Goal: Task Accomplishment & Management: Complete application form

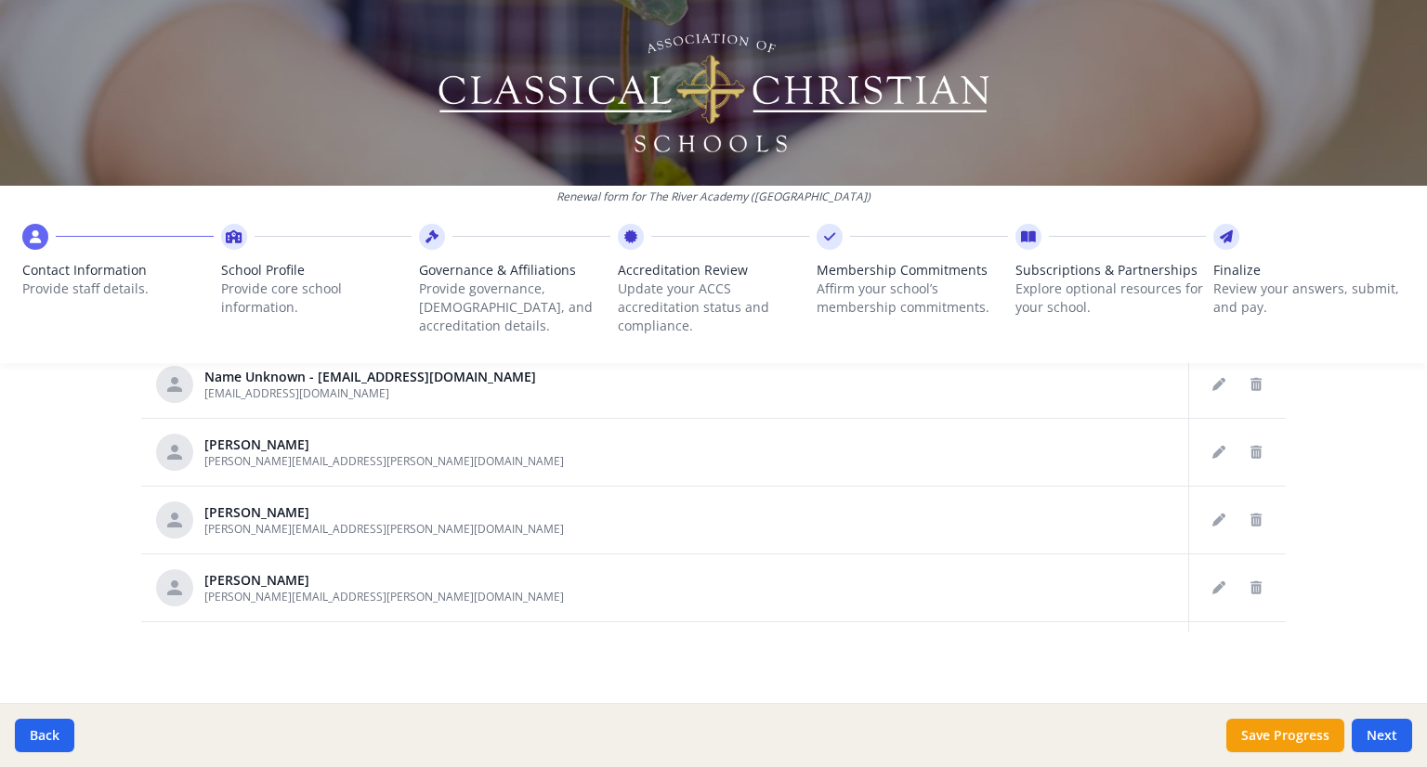
scroll to position [1067, 0]
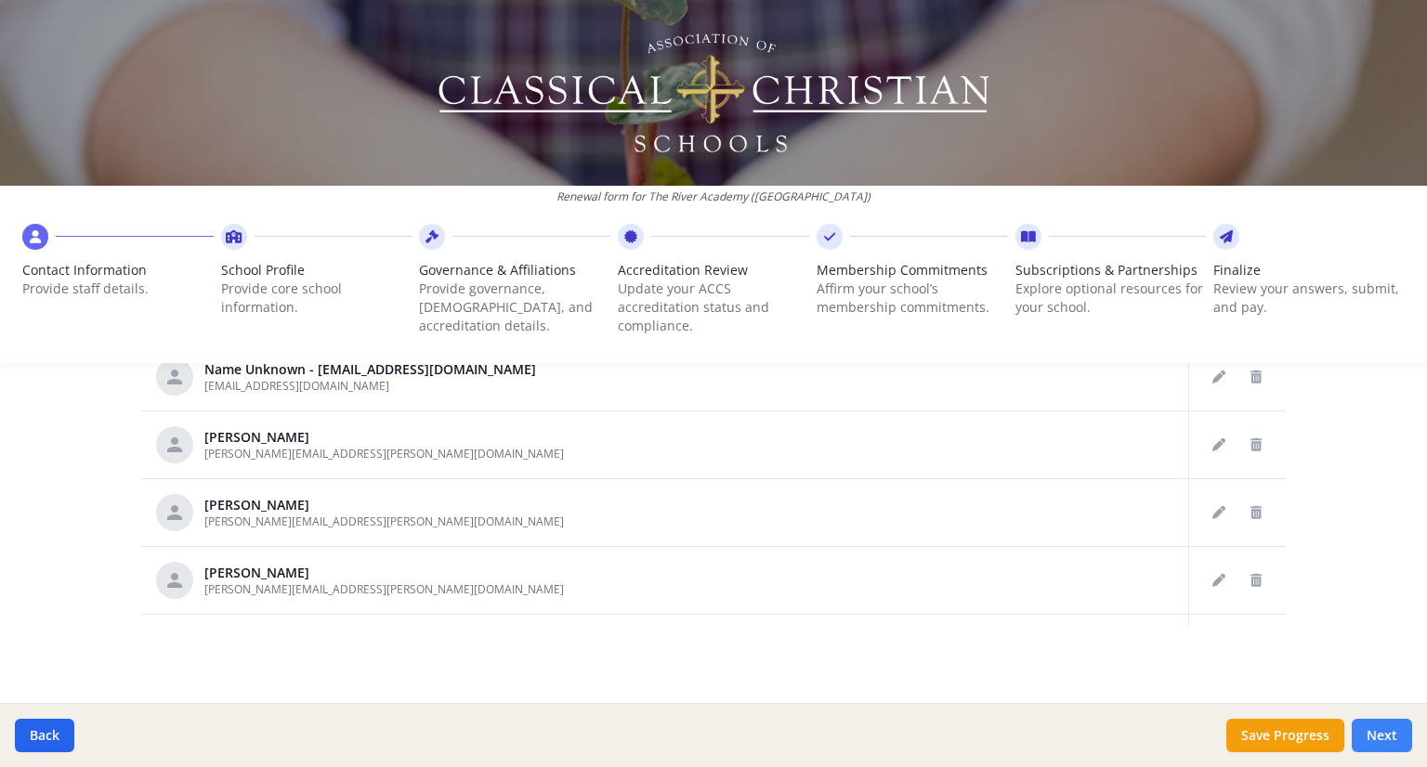
click at [1380, 730] on button "Next" at bounding box center [1382, 735] width 60 height 33
type input "[PHONE_NUMBER]"
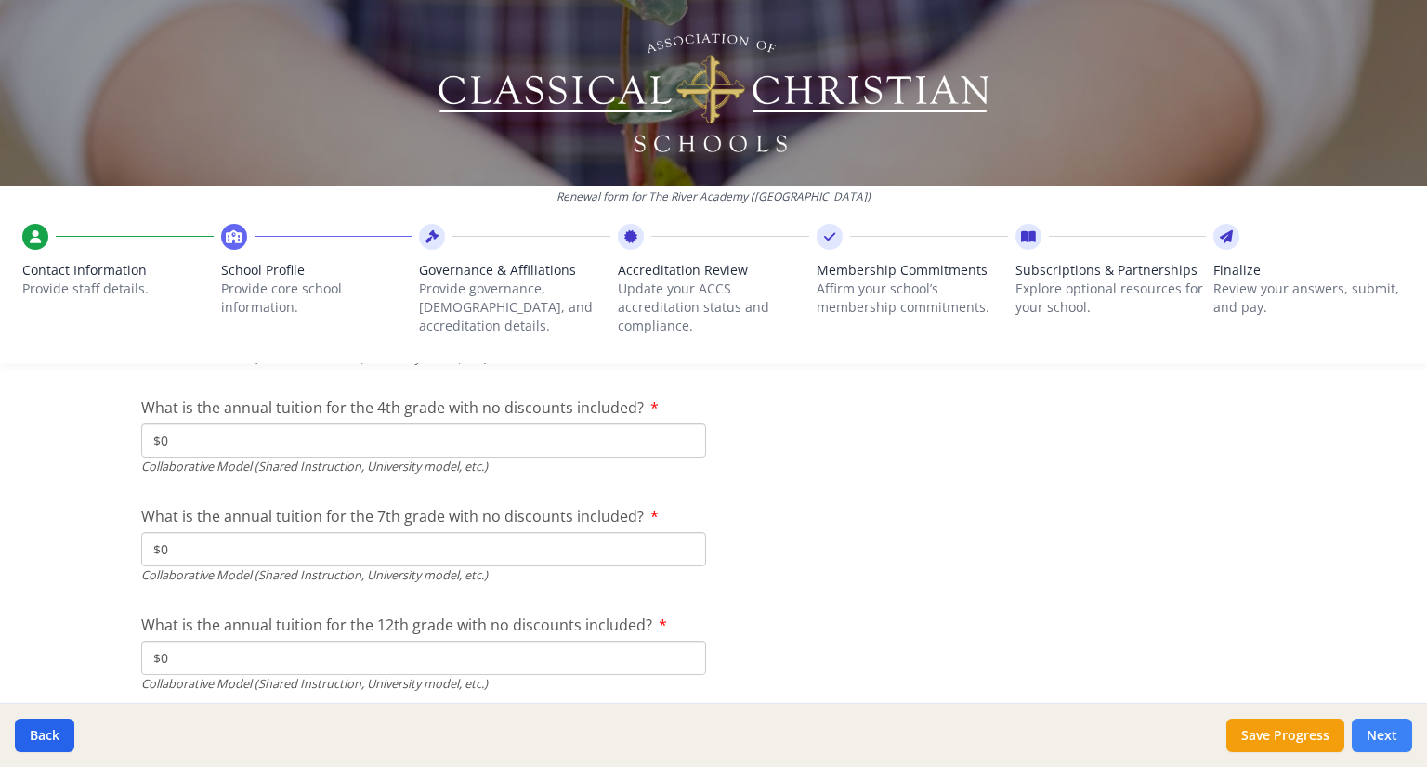
click at [1399, 737] on button "Next" at bounding box center [1382, 735] width 60 height 33
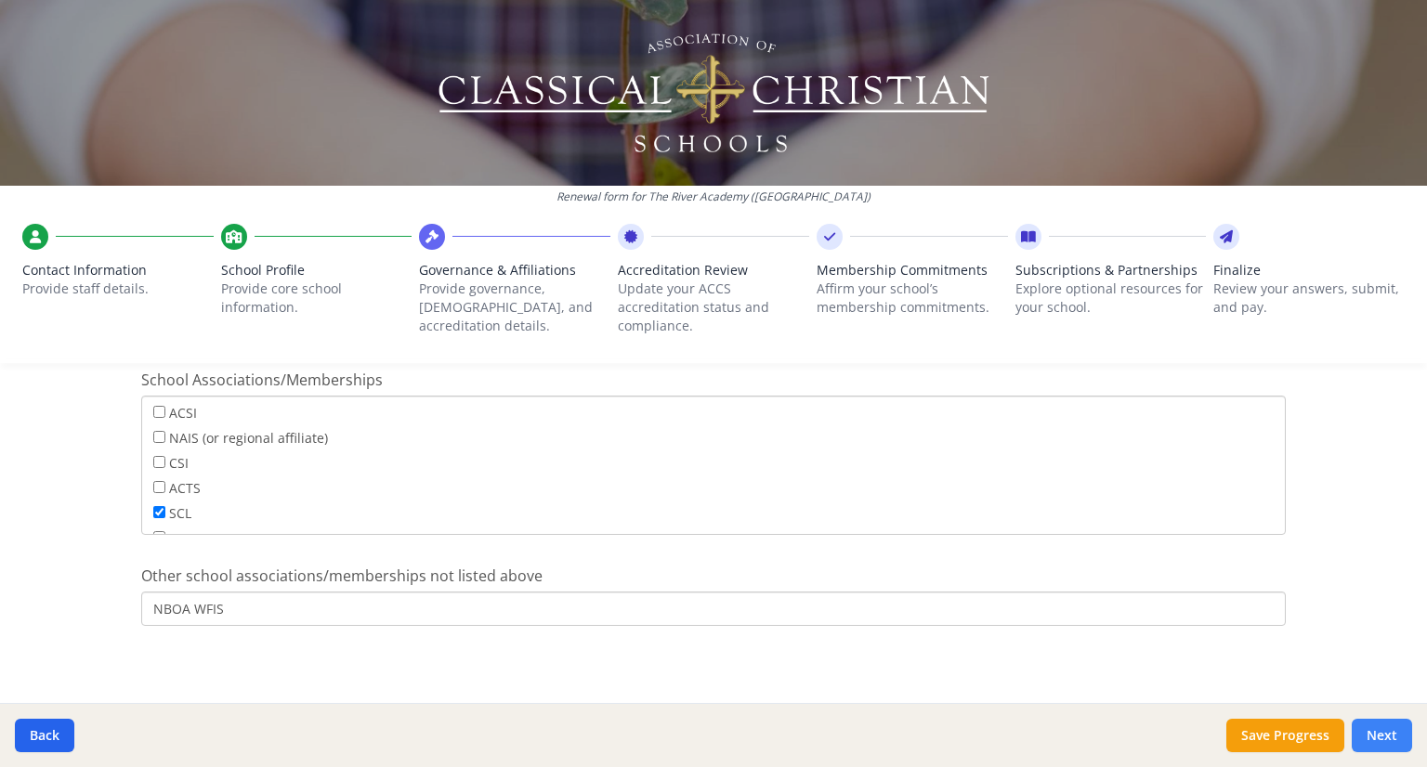
click at [1374, 733] on button "Next" at bounding box center [1382, 735] width 60 height 33
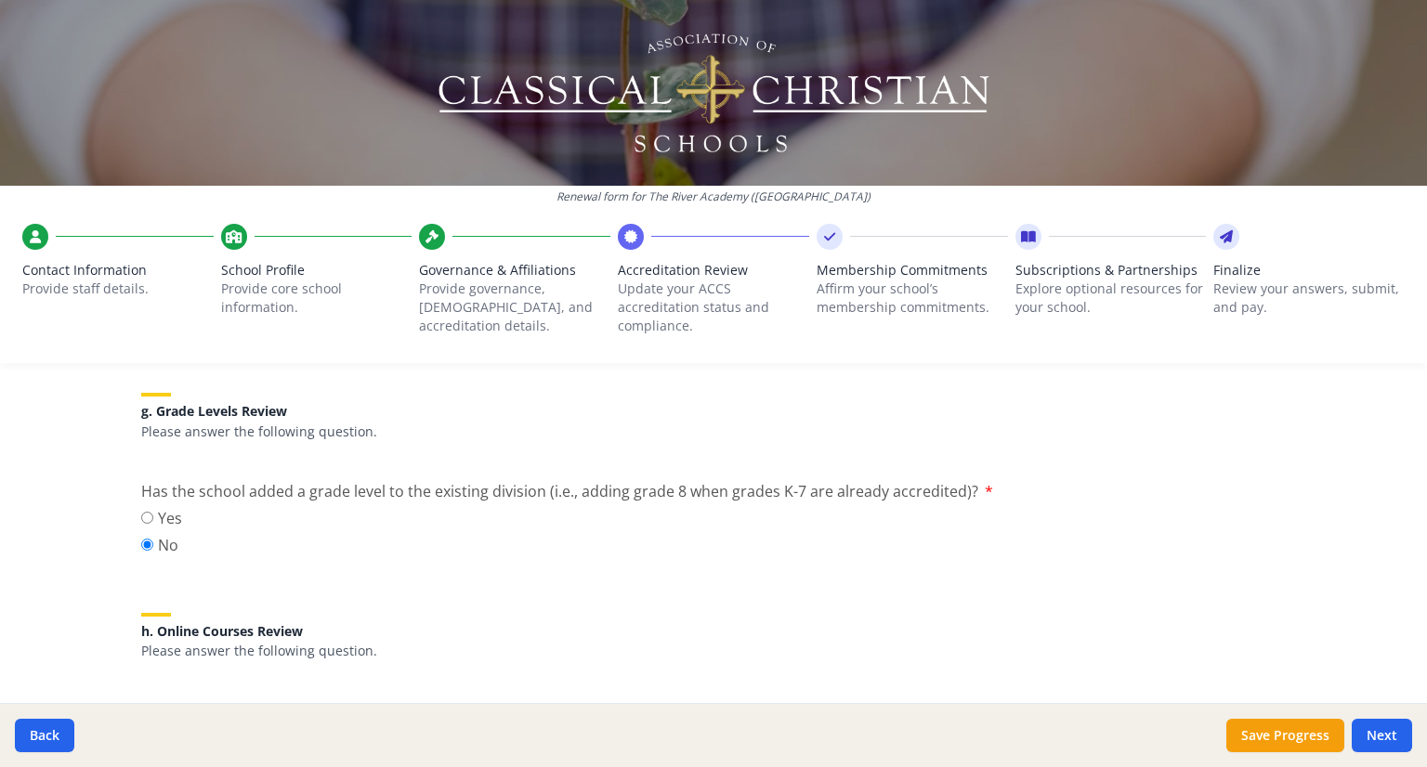
scroll to position [2487, 0]
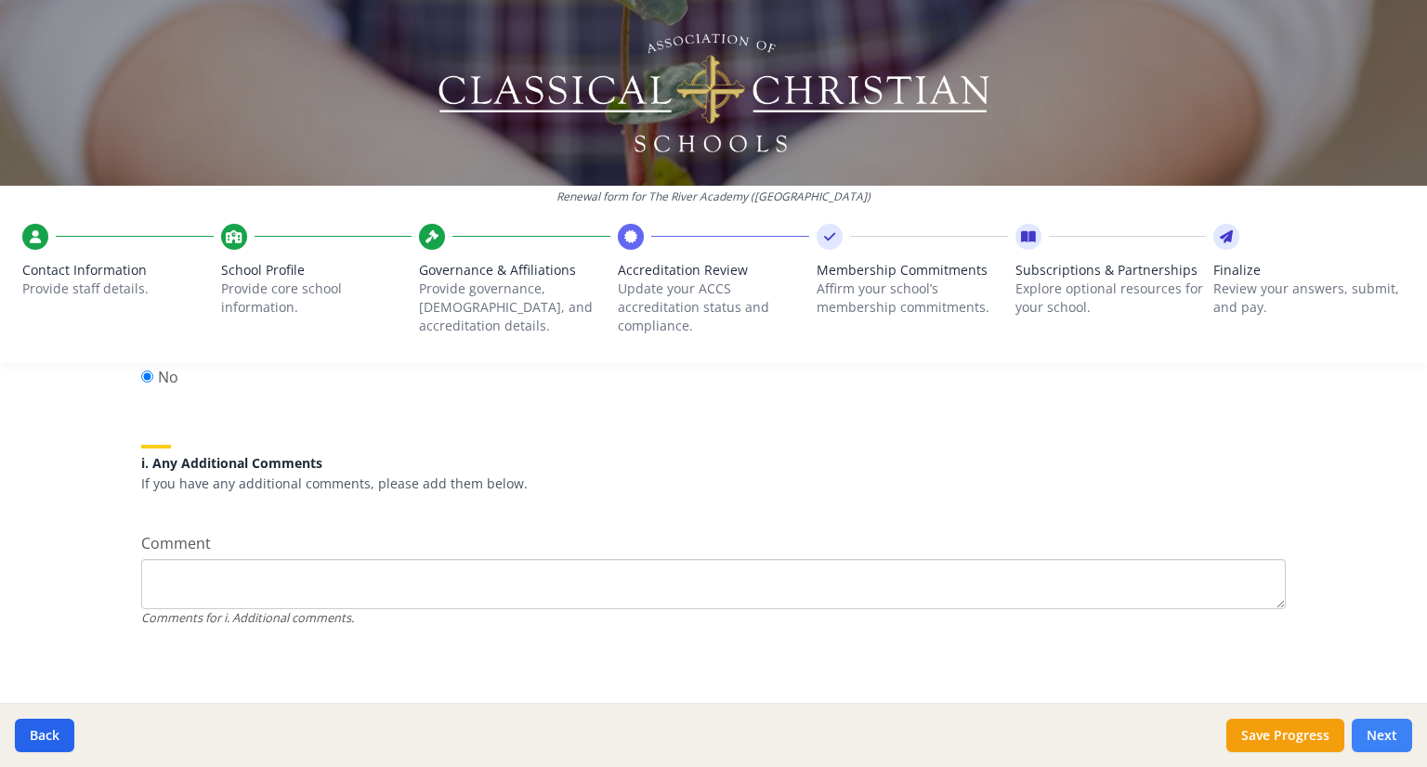
click at [1373, 735] on button "Next" at bounding box center [1382, 735] width 60 height 33
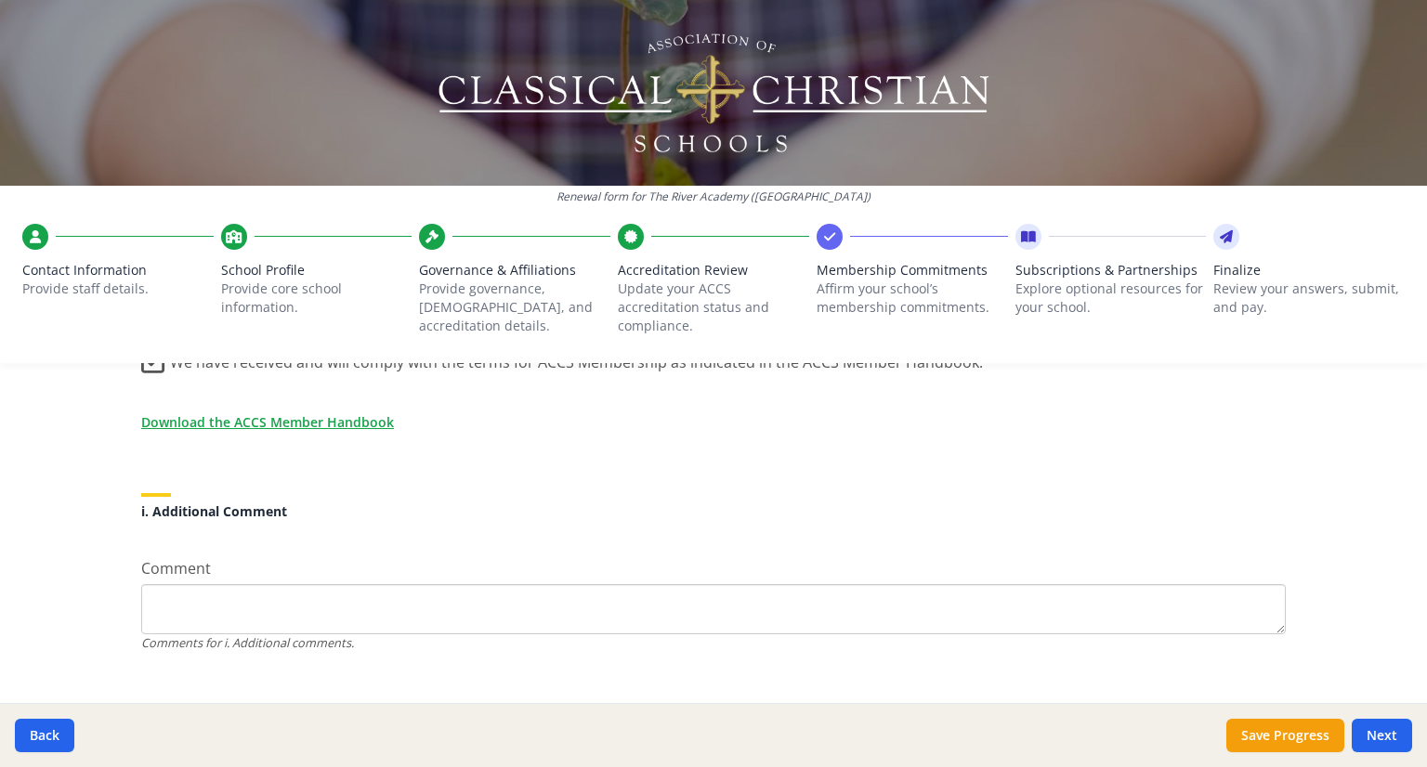
scroll to position [1713, 0]
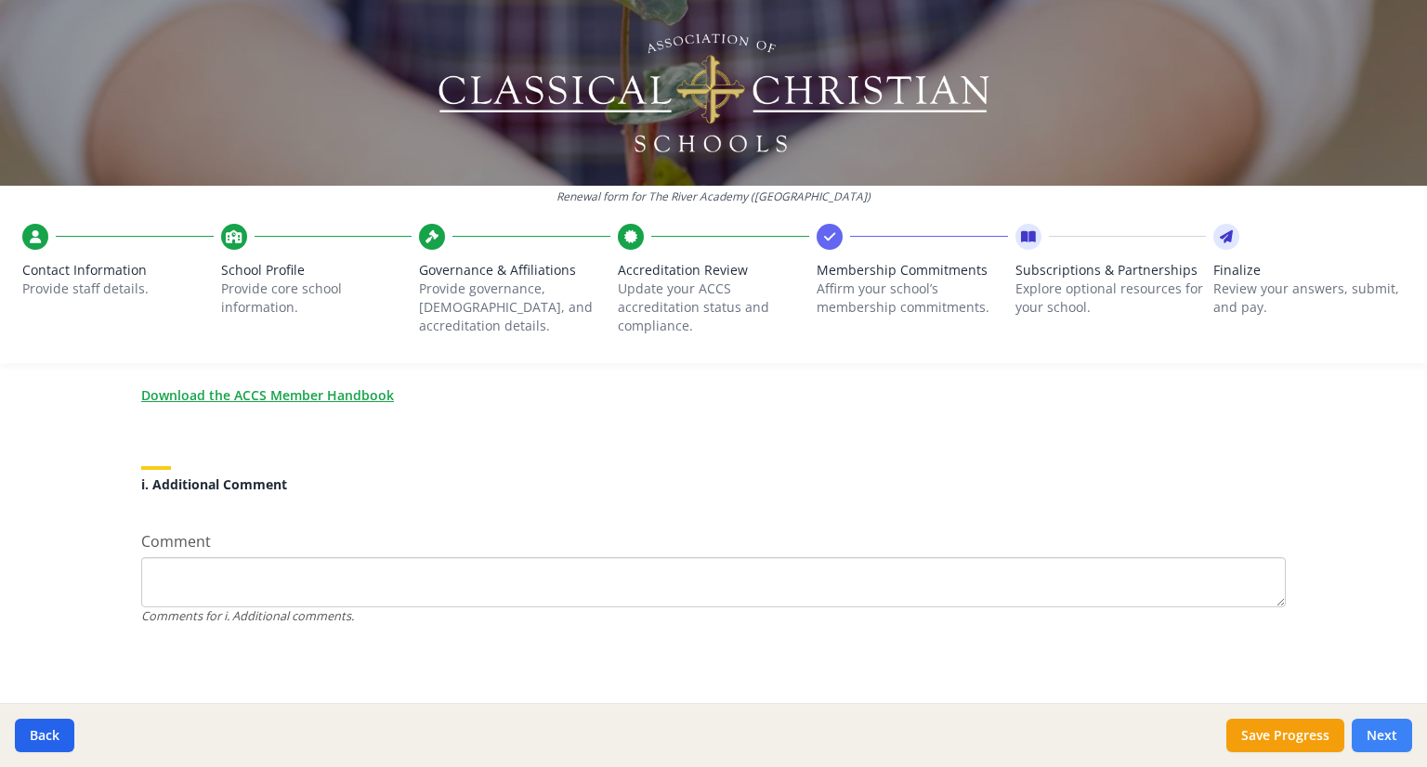
click at [1378, 730] on button "Next" at bounding box center [1382, 735] width 60 height 33
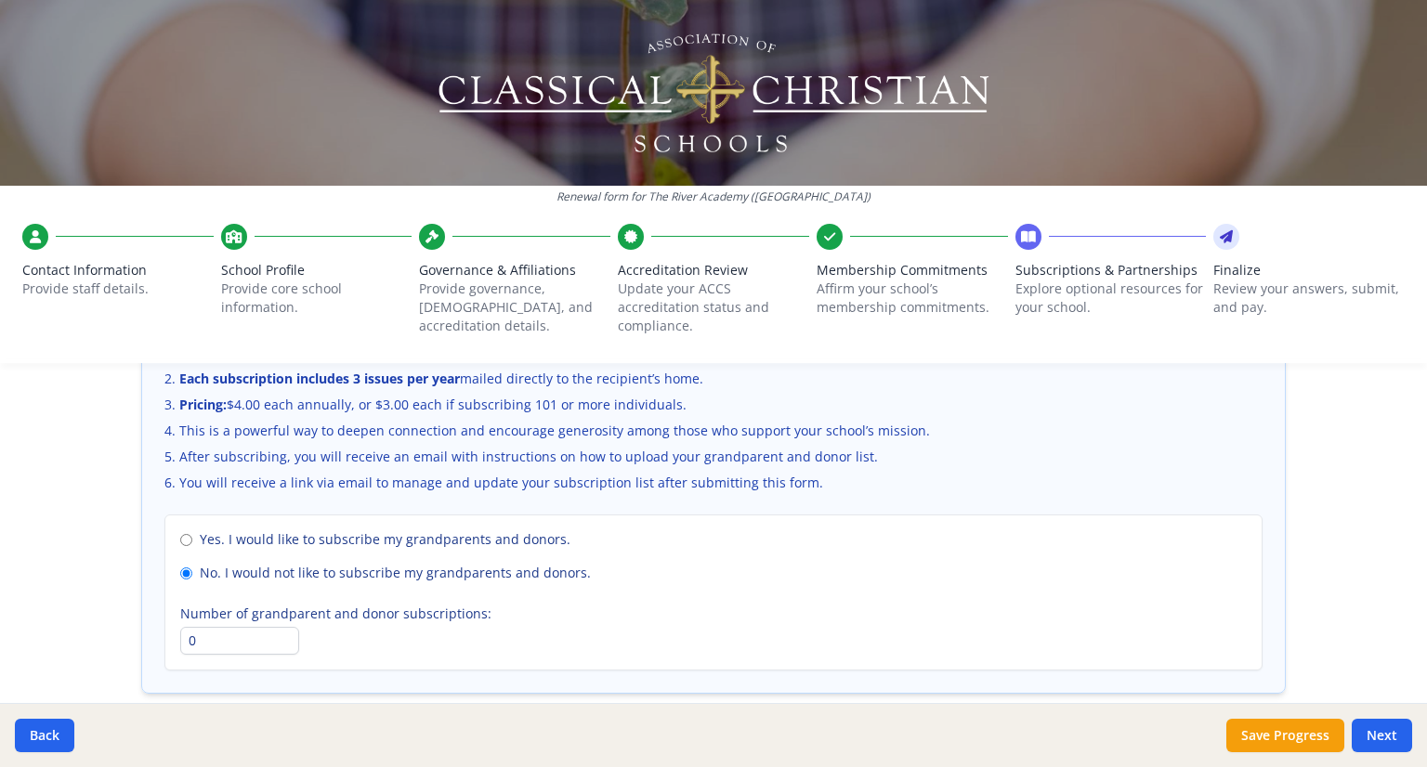
scroll to position [1371, 0]
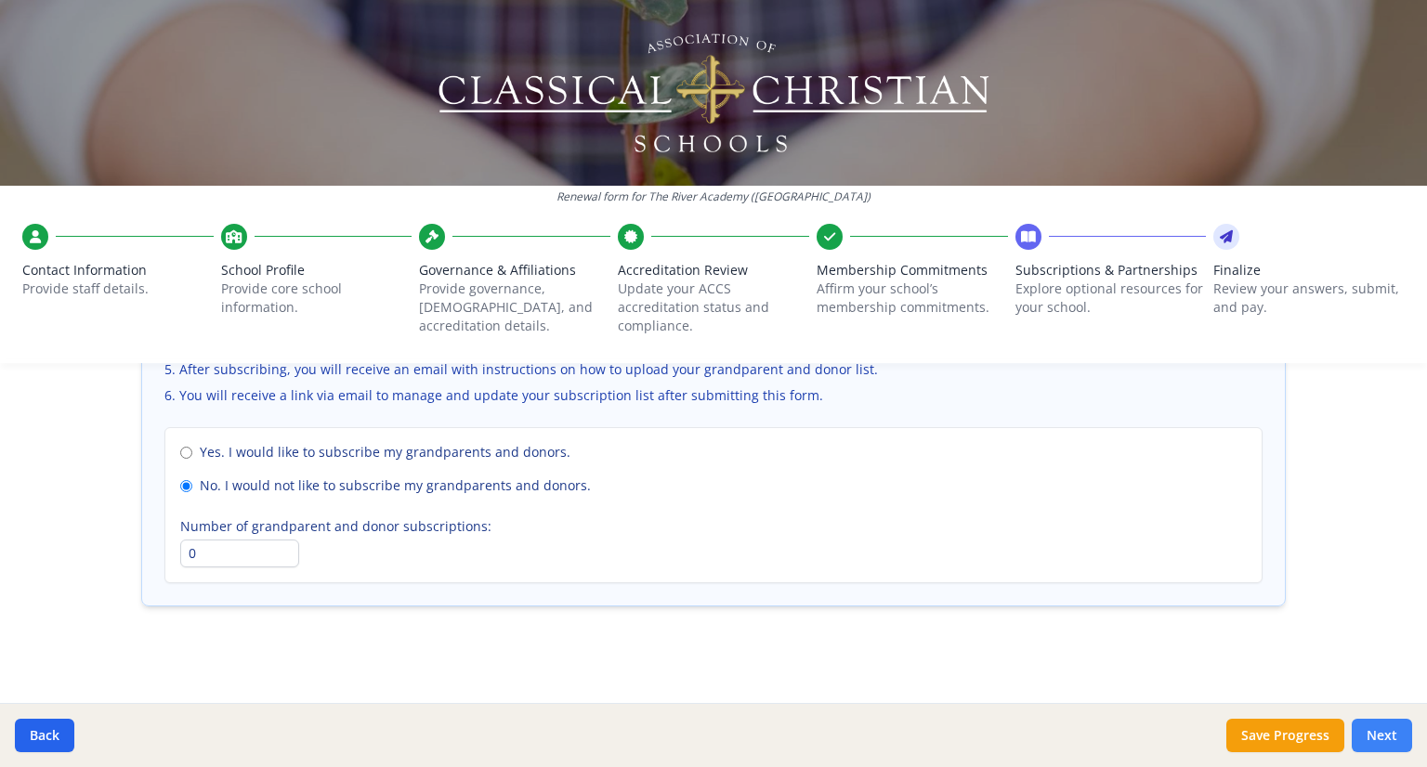
click at [1373, 738] on button "Next" at bounding box center [1382, 735] width 60 height 33
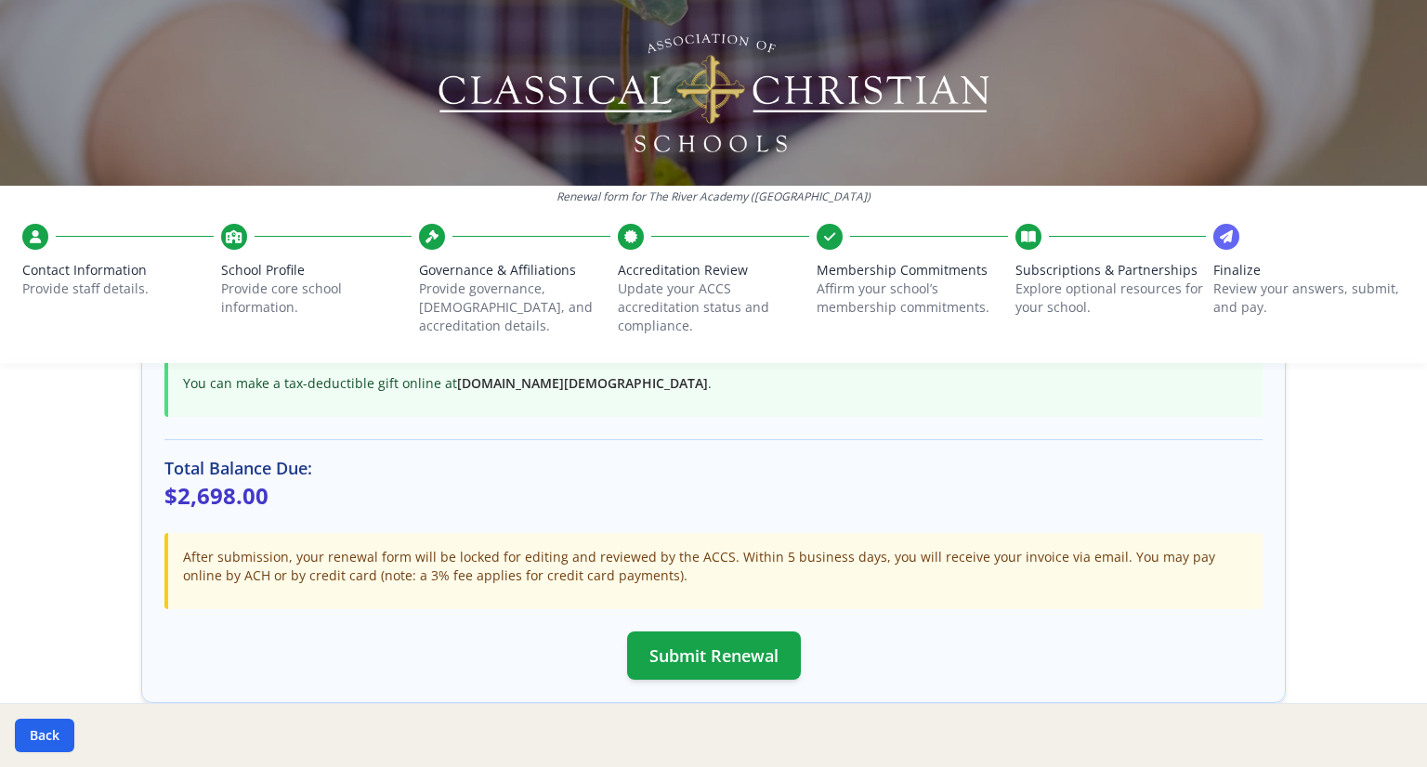
scroll to position [496, 0]
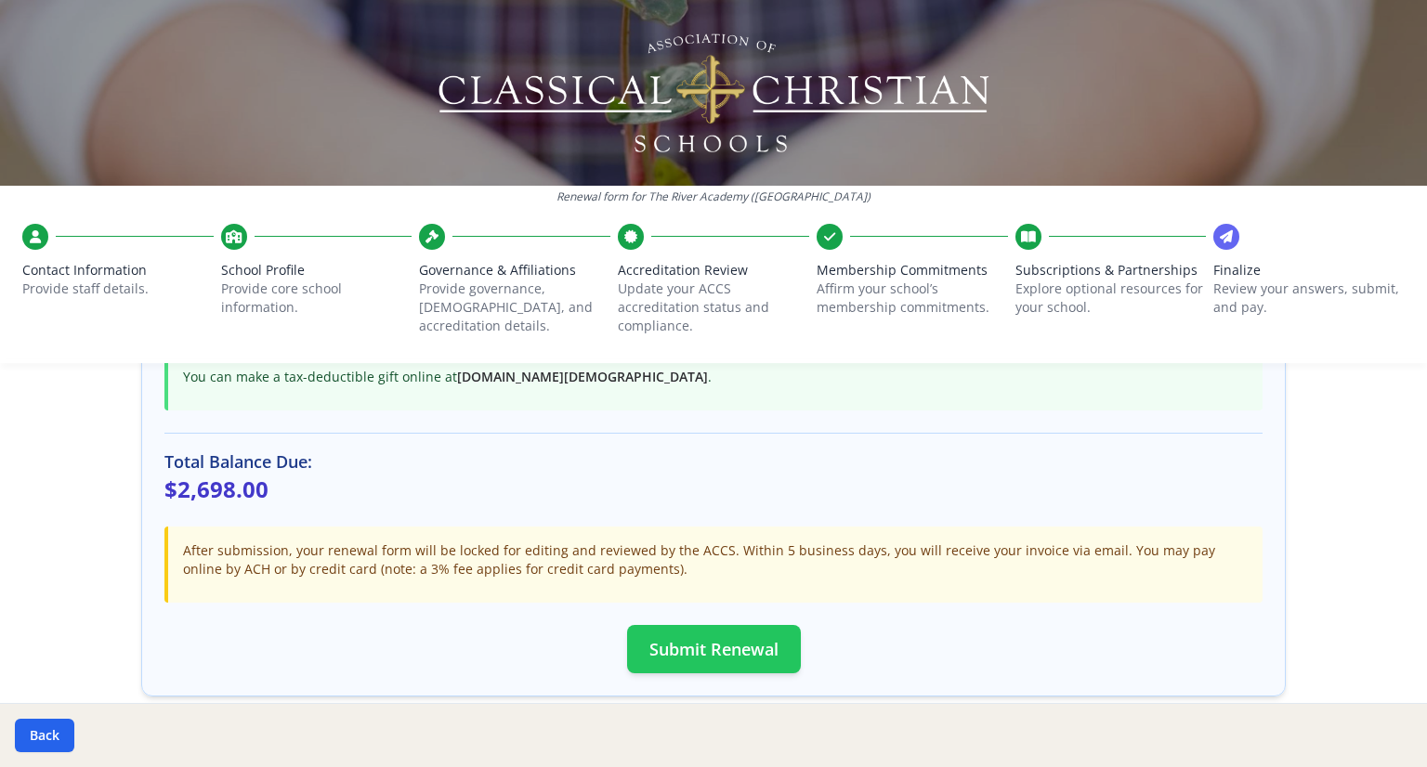
click at [714, 644] on button "Submit Renewal" at bounding box center [714, 649] width 174 height 48
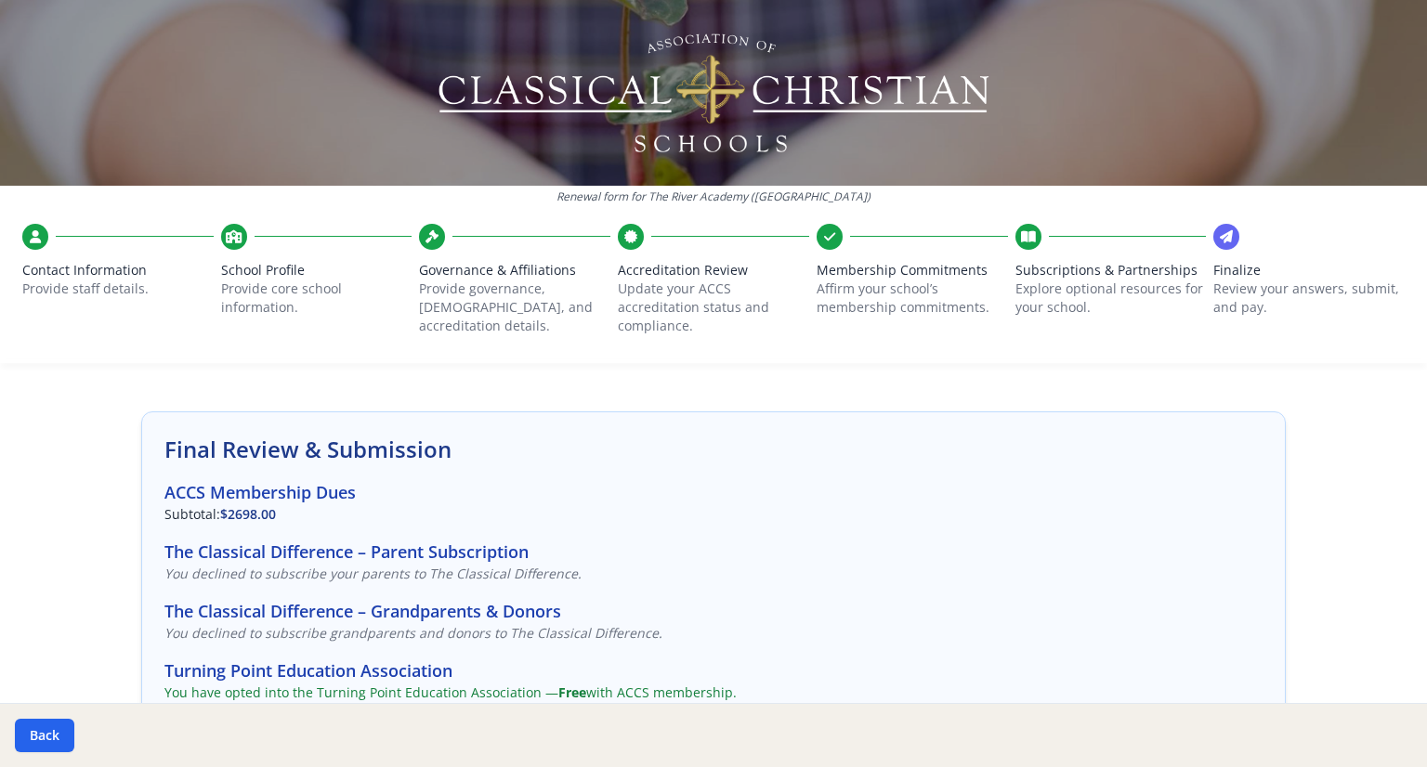
scroll to position [0, 0]
